Goal: Task Accomplishment & Management: Manage account settings

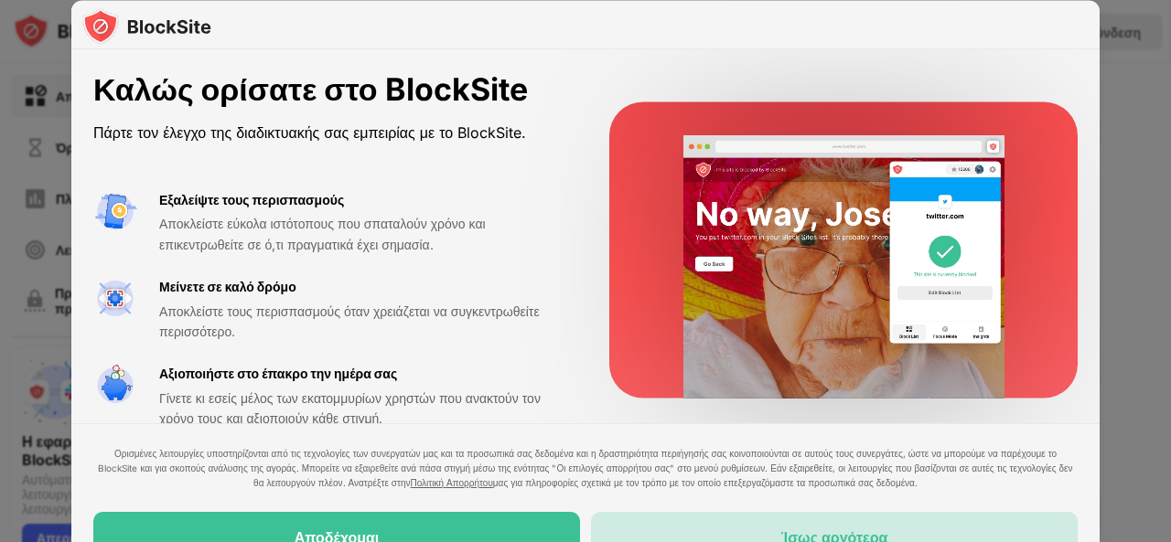
click at [760, 533] on div "Ίσως αργότερα" at bounding box center [834, 537] width 487 height 51
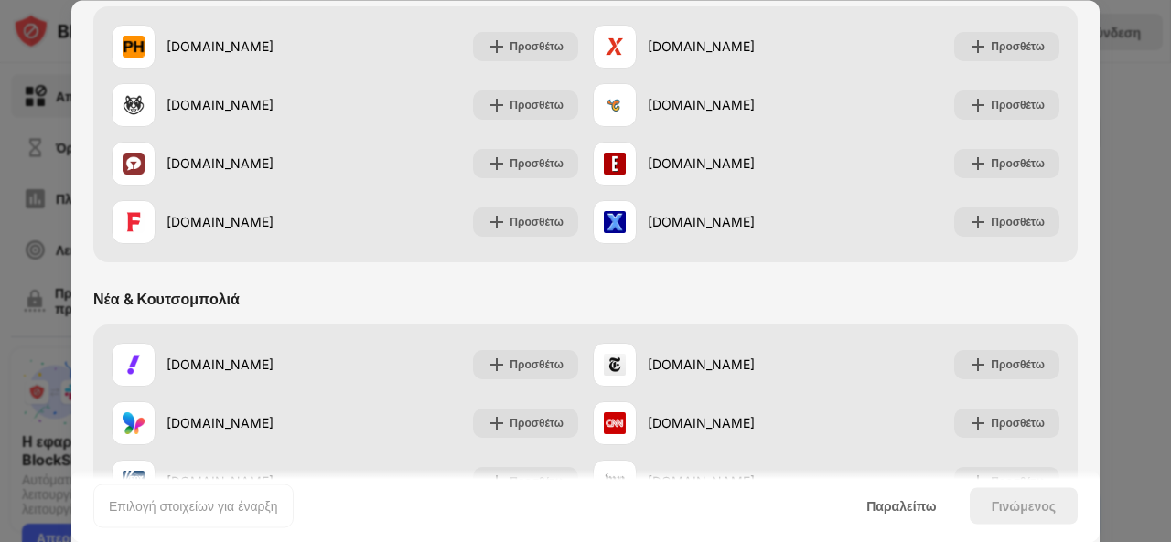
scroll to position [878, 0]
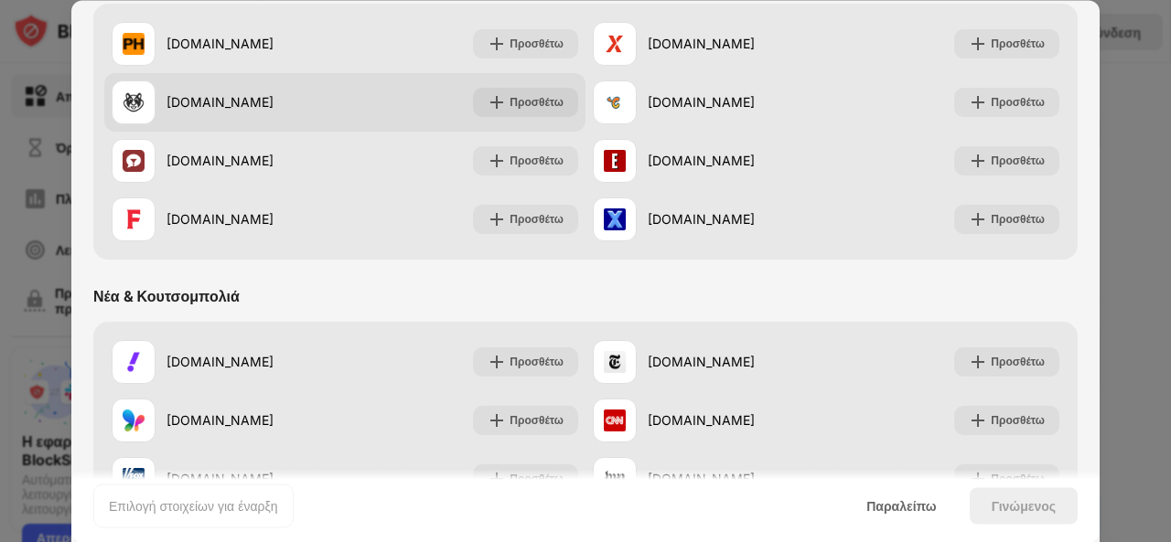
click at [315, 99] on div "[DOMAIN_NAME]" at bounding box center [255, 102] width 178 height 19
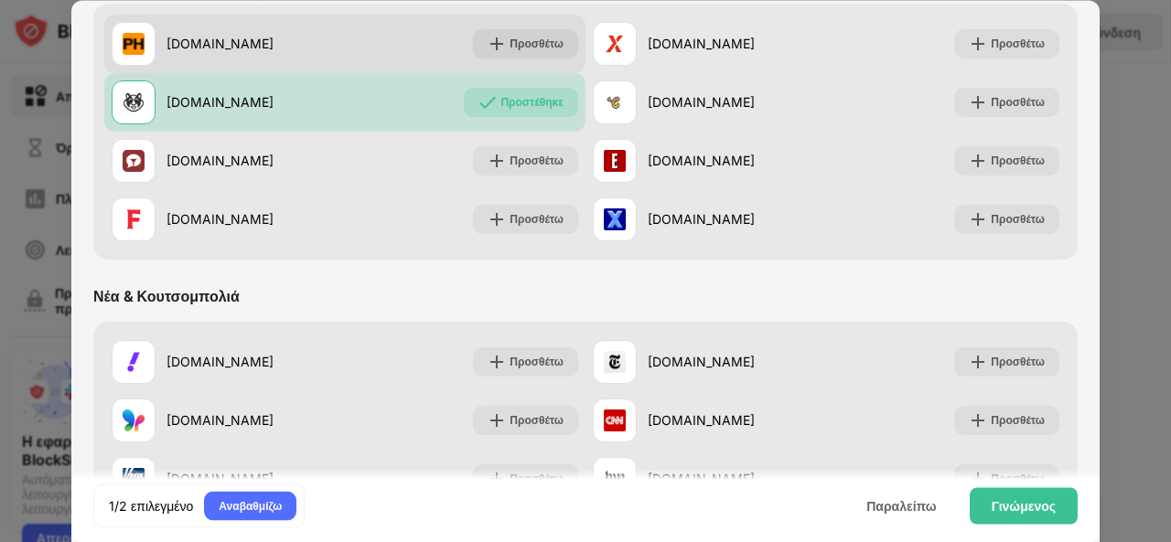
click at [326, 22] on div "[DOMAIN_NAME]" at bounding box center [228, 44] width 233 height 44
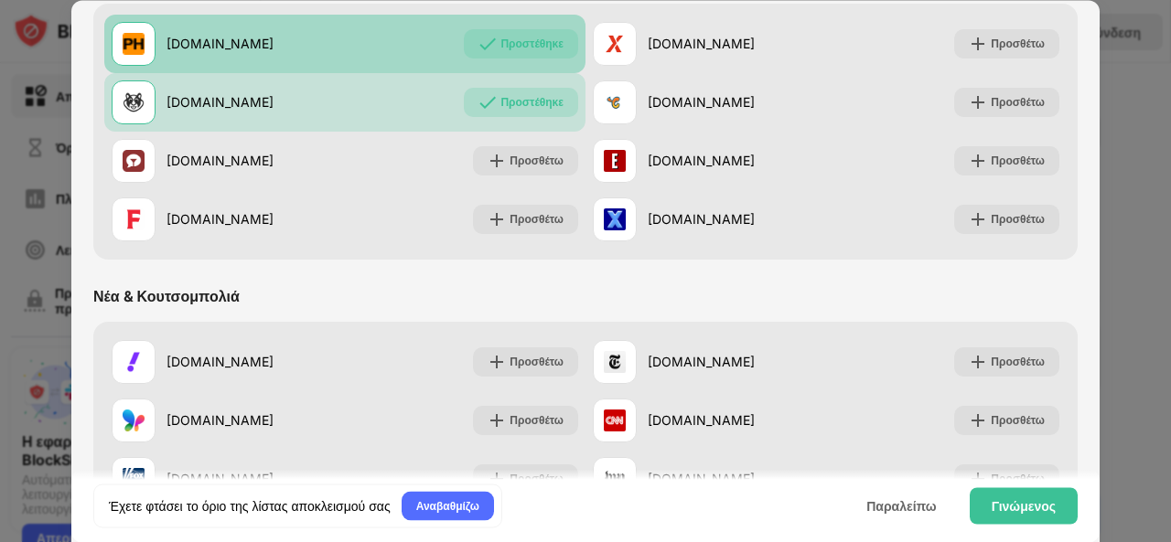
click at [327, 39] on div "[DOMAIN_NAME]" at bounding box center [255, 44] width 178 height 19
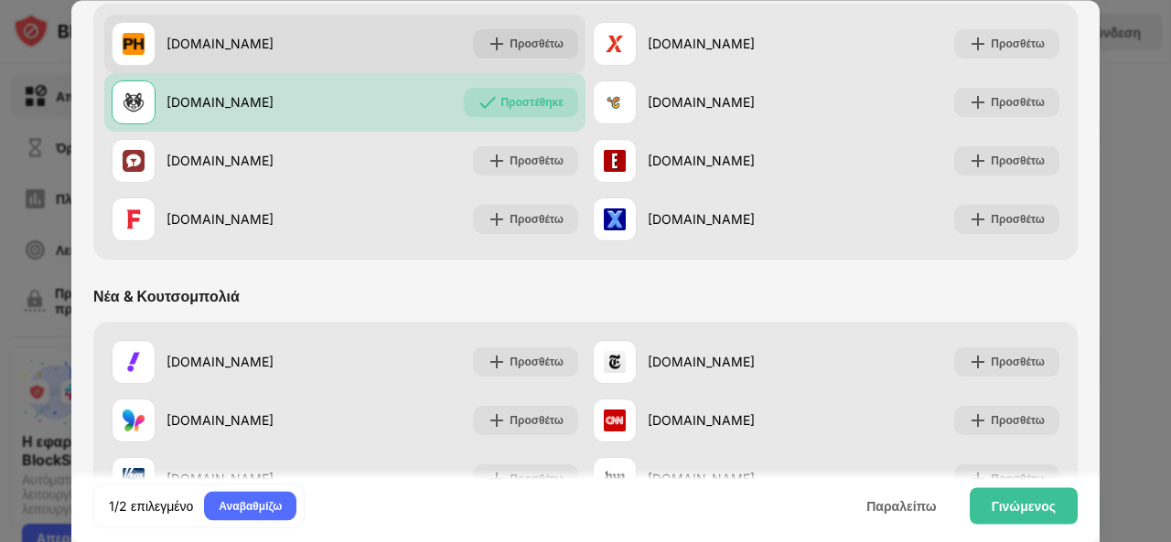
click at [327, 39] on div "[DOMAIN_NAME]" at bounding box center [255, 44] width 178 height 19
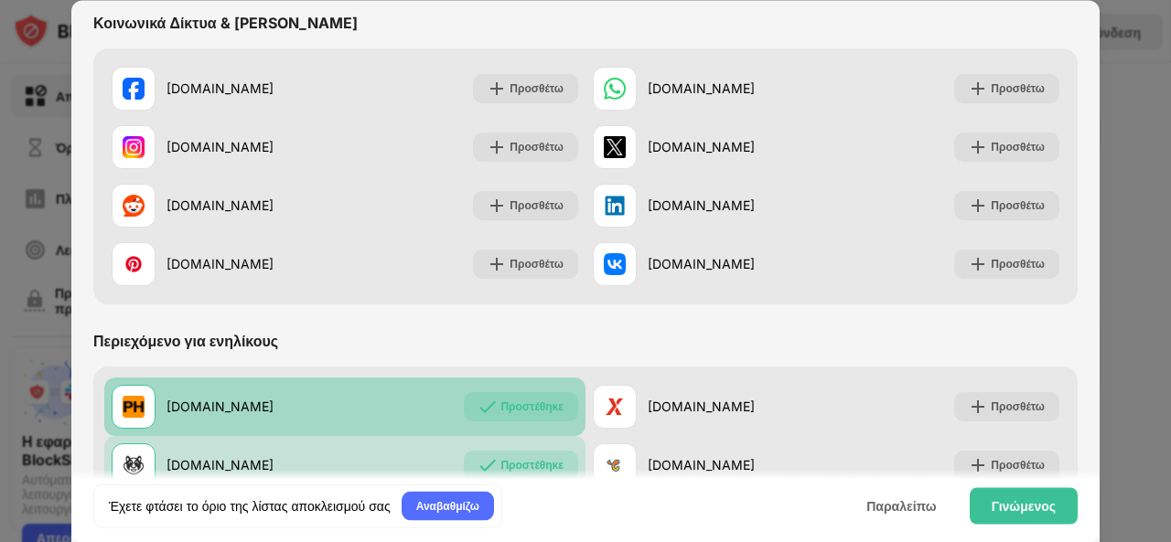
scroll to position [512, 0]
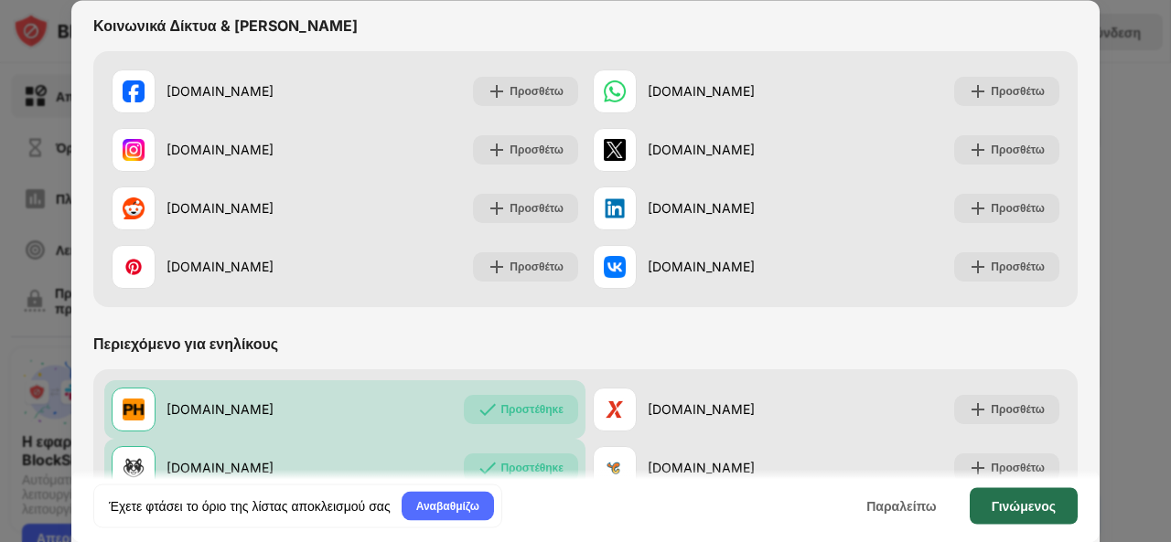
click at [1035, 504] on font "Γινώμενος" at bounding box center [1023, 505] width 64 height 16
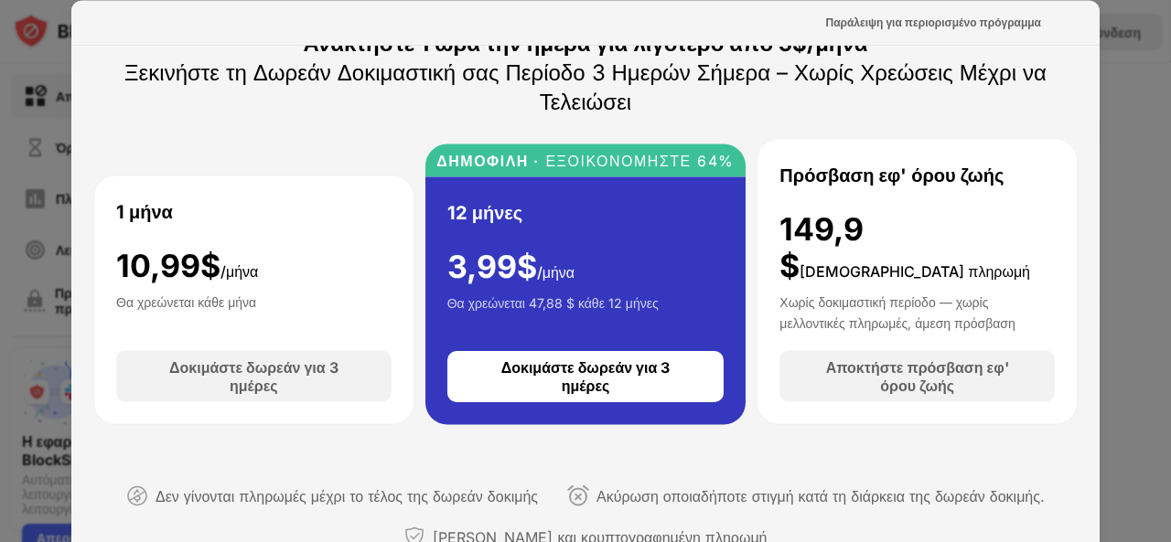
scroll to position [0, 0]
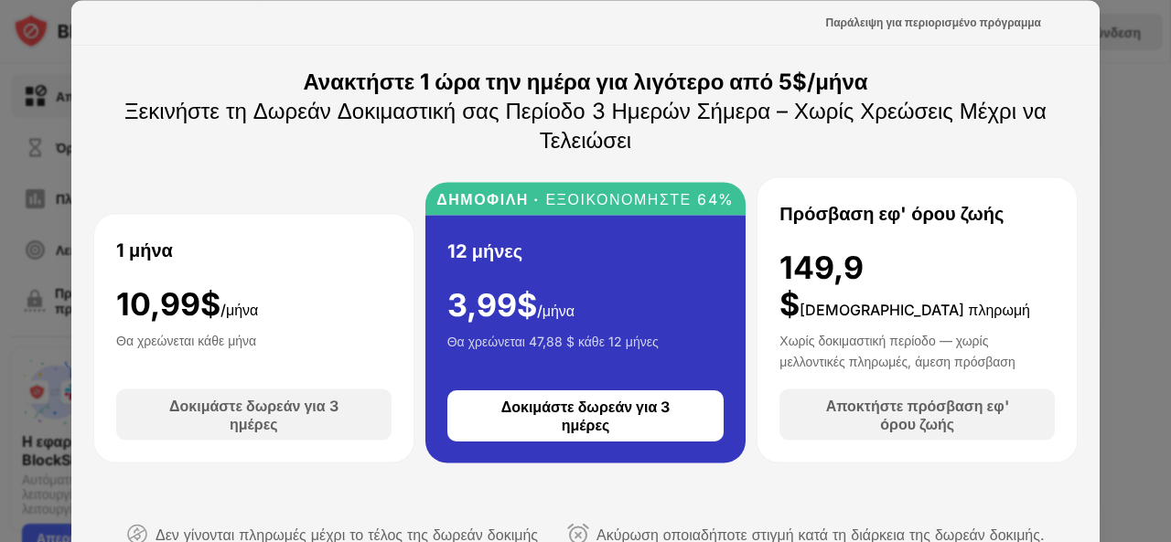
click at [1132, 251] on div at bounding box center [585, 271] width 1171 height 542
click at [13, 176] on div at bounding box center [585, 271] width 1171 height 542
